Goal: Information Seeking & Learning: Learn about a topic

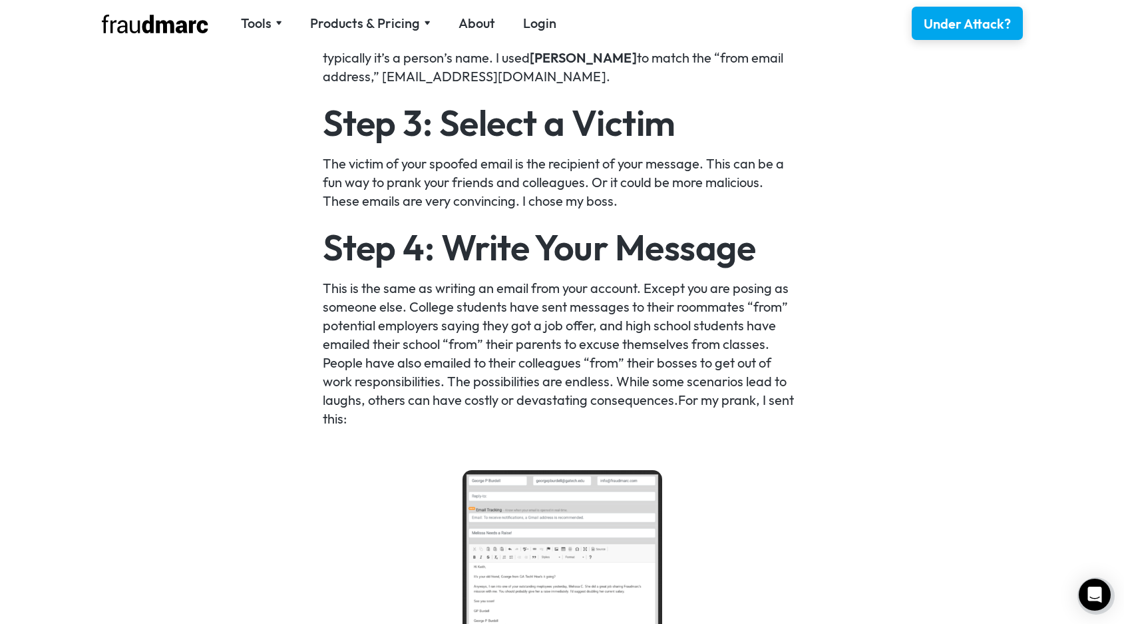
scroll to position [1553, 0]
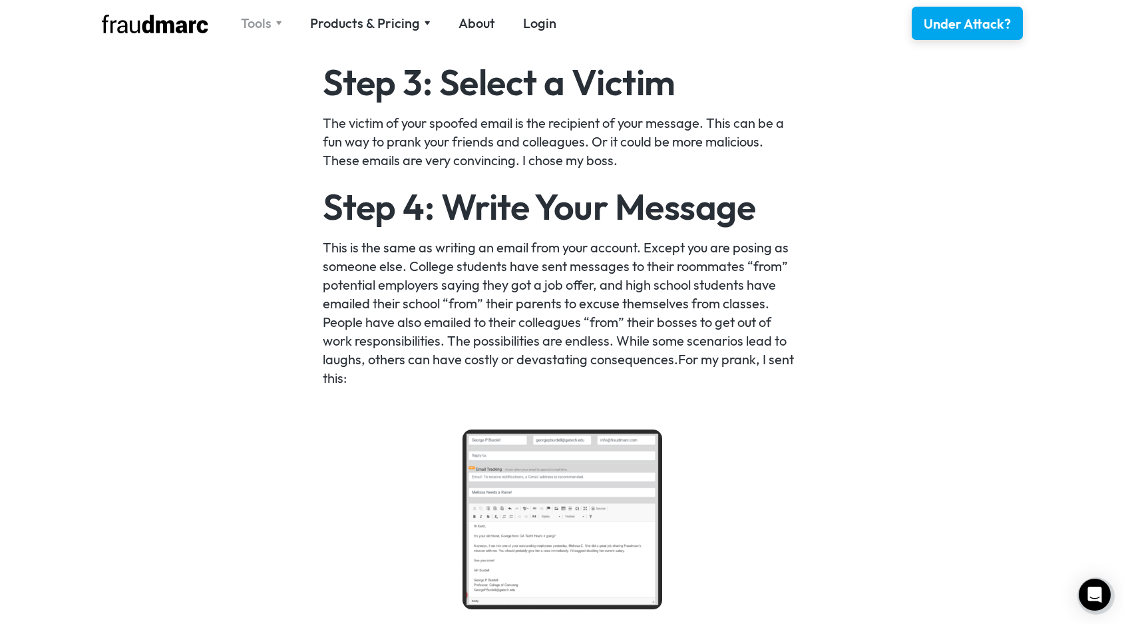
click at [276, 26] on div "Tools" at bounding box center [261, 23] width 41 height 19
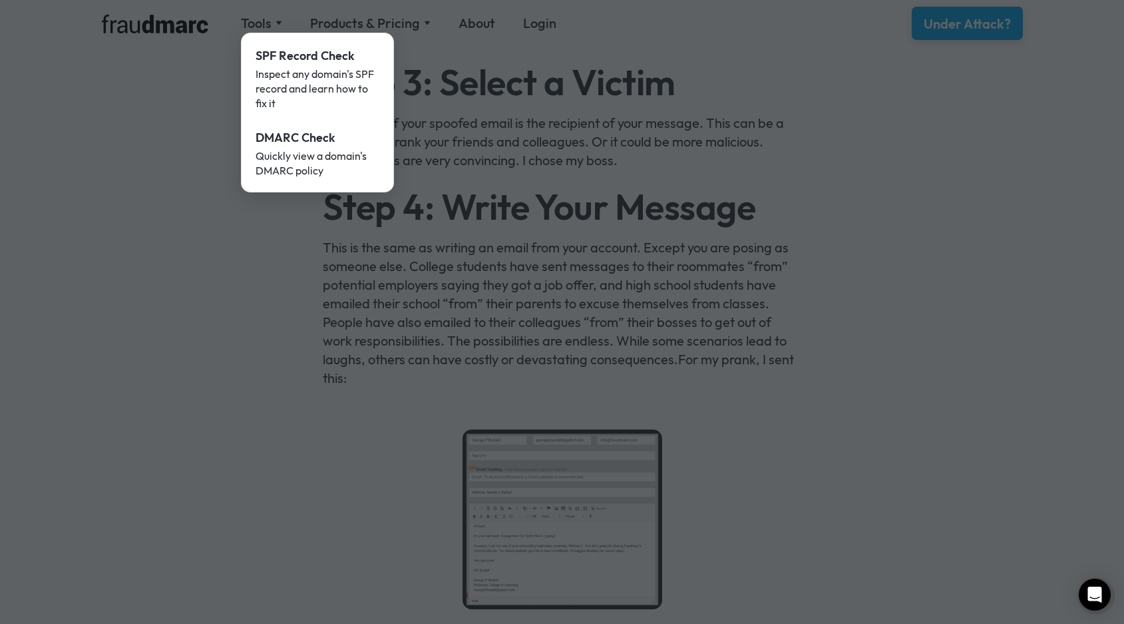
click at [916, 299] on div at bounding box center [562, 312] width 1124 height 624
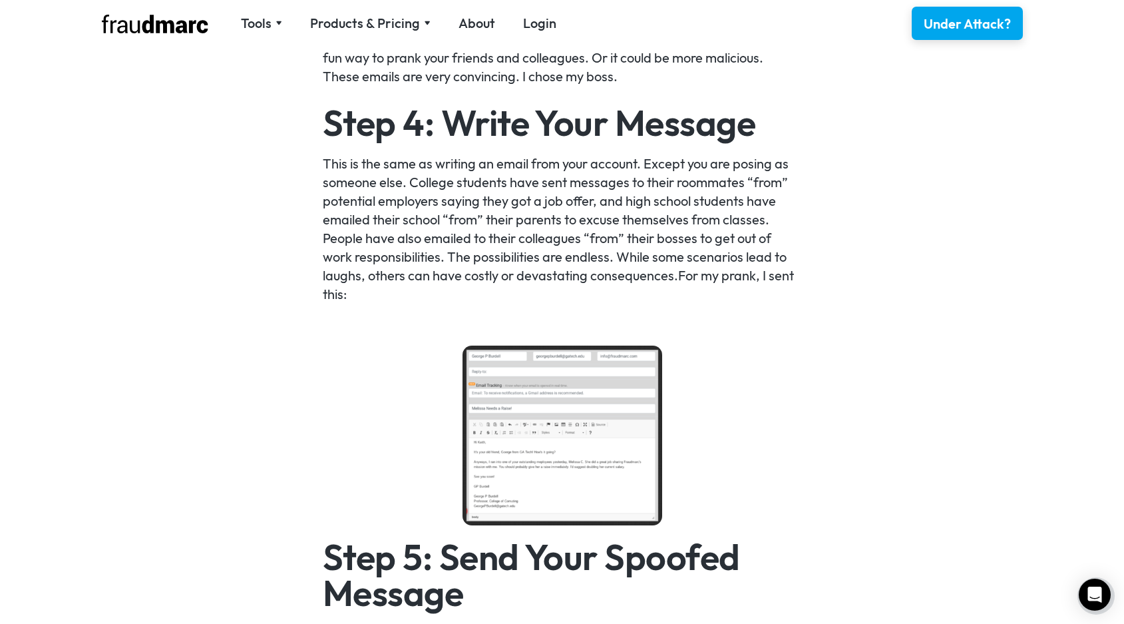
scroll to position [1653, 0]
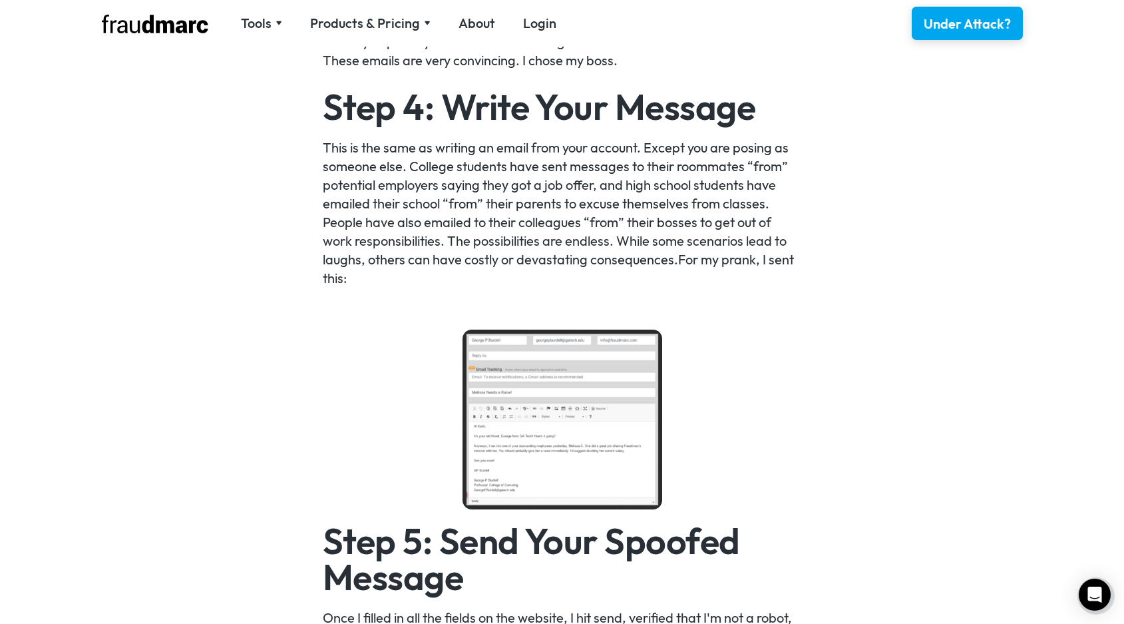
click at [600, 407] on img at bounding box center [563, 419] width 200 height 180
click at [835, 393] on div "Sending an email from an email account that you don’t control is called email s…" at bounding box center [562, 587] width 1124 height 2713
click at [630, 391] on img at bounding box center [563, 419] width 200 height 180
click at [174, 29] on img at bounding box center [155, 24] width 106 height 19
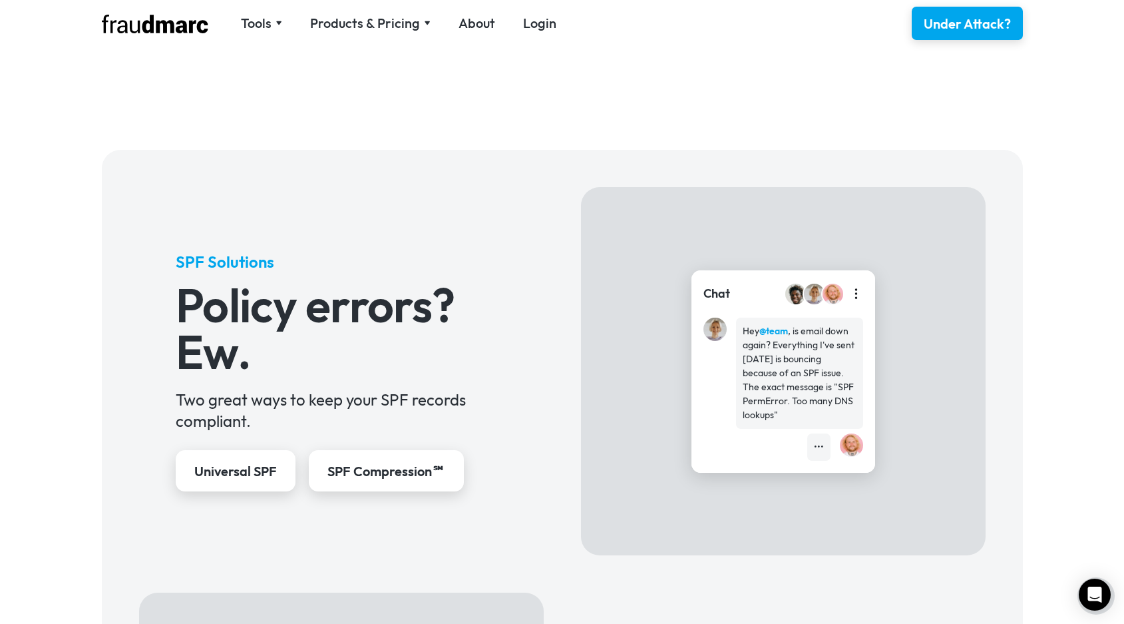
scroll to position [422, 0]
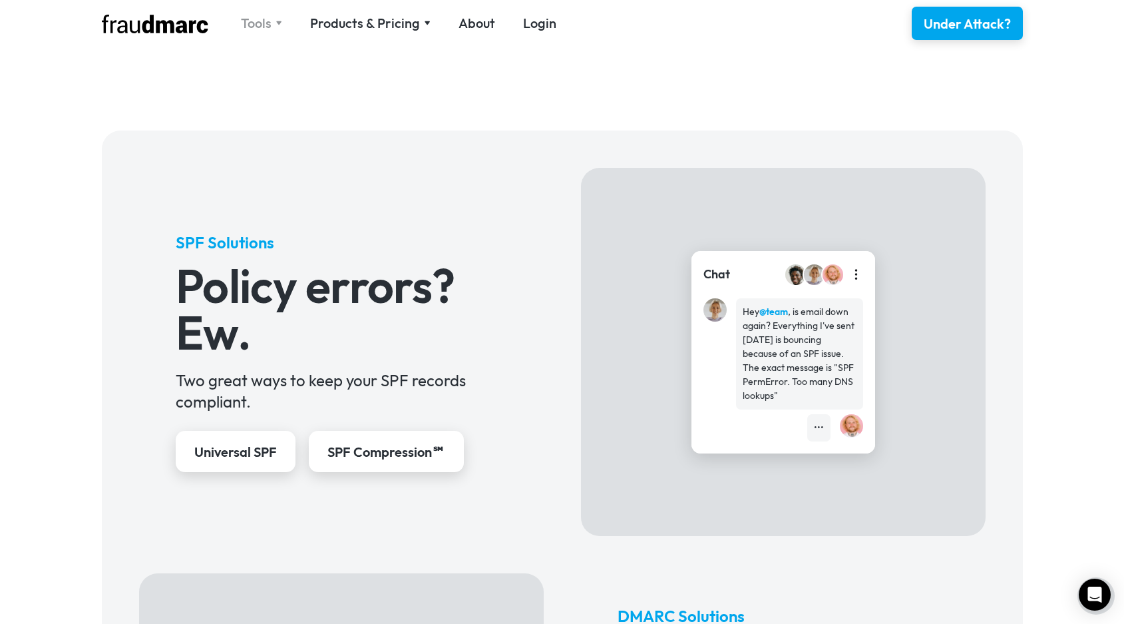
click at [263, 22] on div "Tools" at bounding box center [256, 23] width 31 height 19
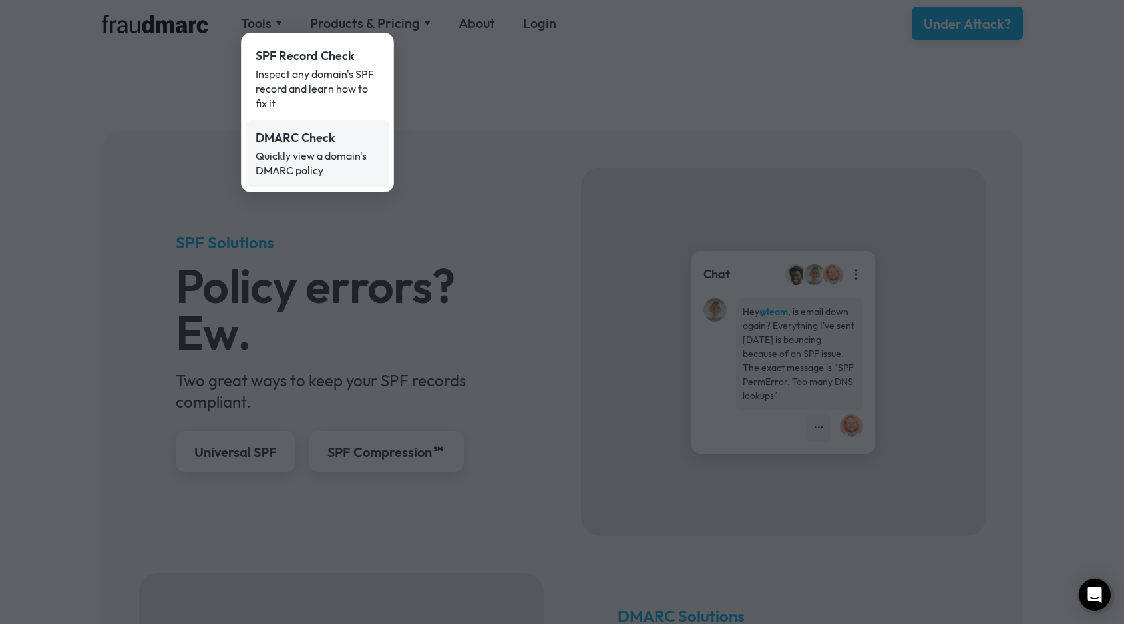
click at [333, 148] on div "Quickly view a domain's DMARC policy" at bounding box center [318, 162] width 124 height 29
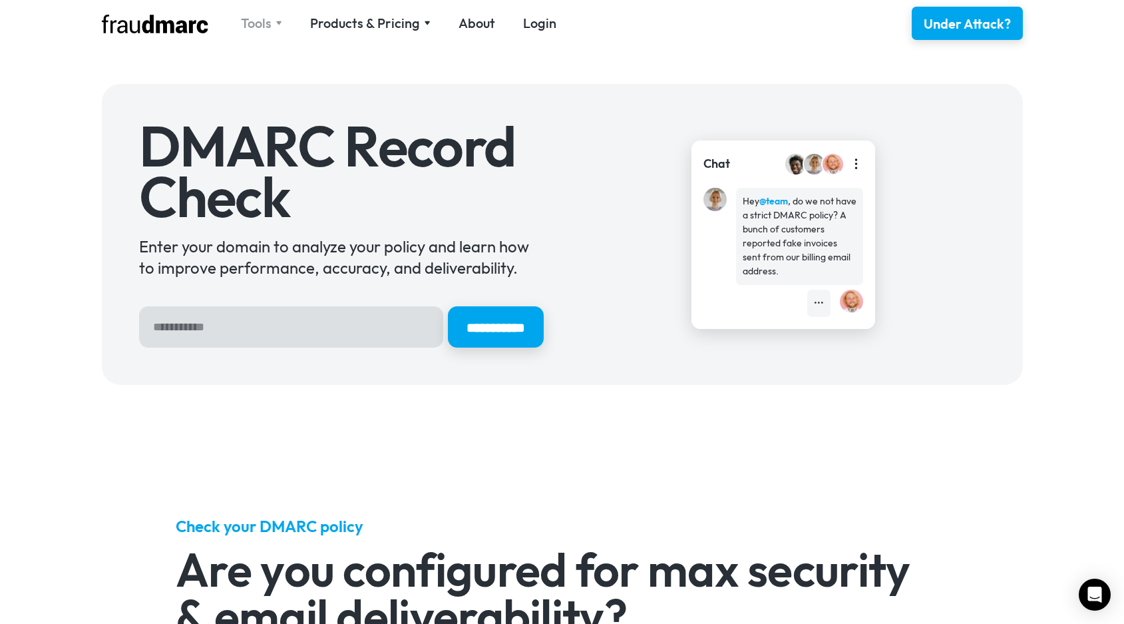
click at [270, 27] on div "Tools" at bounding box center [256, 23] width 31 height 19
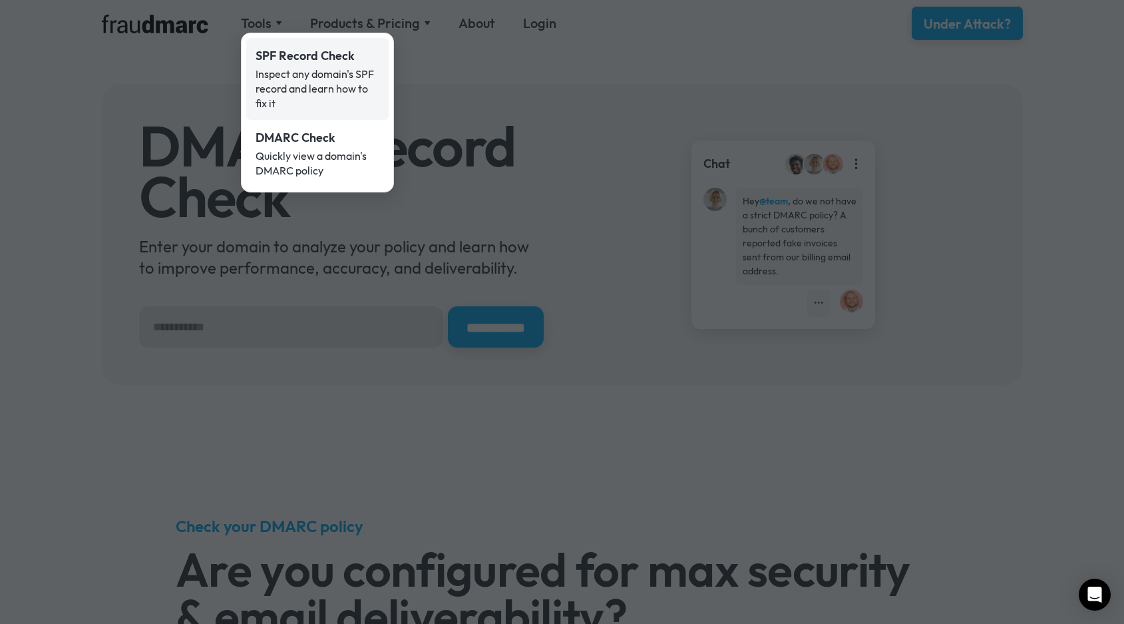
click at [313, 75] on div "Inspect any domain's SPF record and learn how to fix it" at bounding box center [318, 89] width 124 height 44
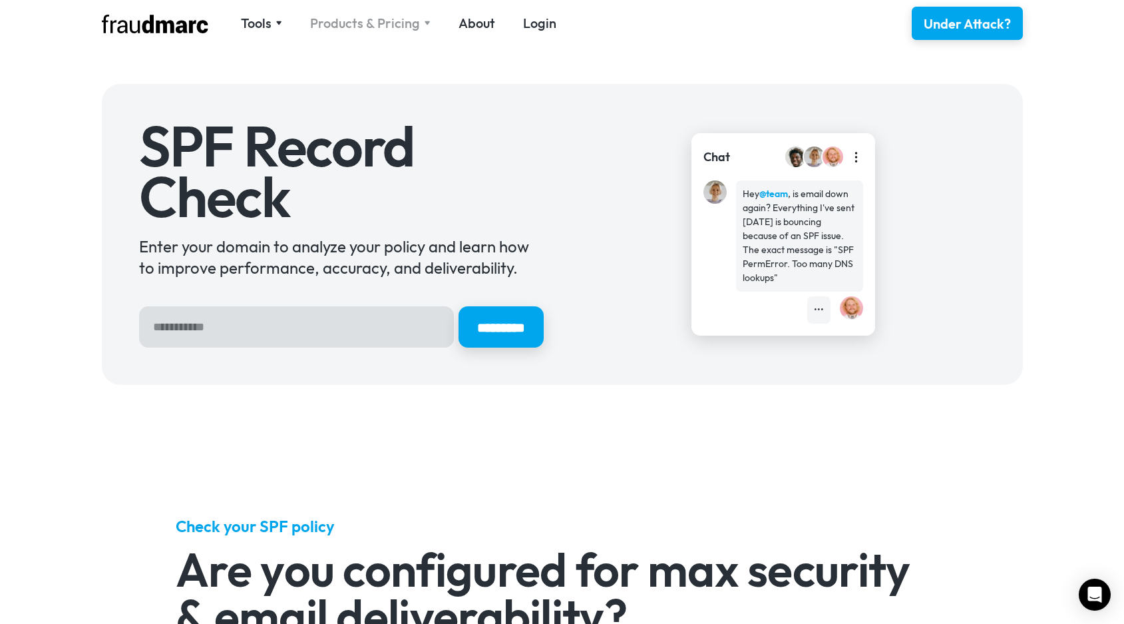
click at [384, 23] on div "Products & Pricing" at bounding box center [365, 23] width 110 height 19
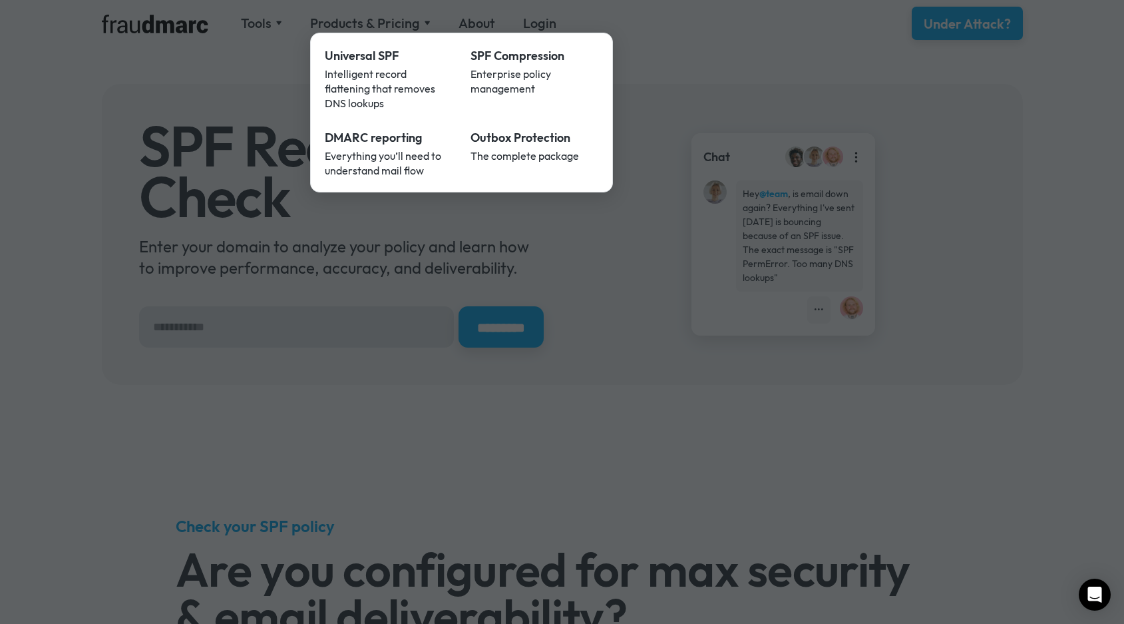
click at [671, 59] on div at bounding box center [562, 312] width 1124 height 624
